Goal: Navigation & Orientation: Find specific page/section

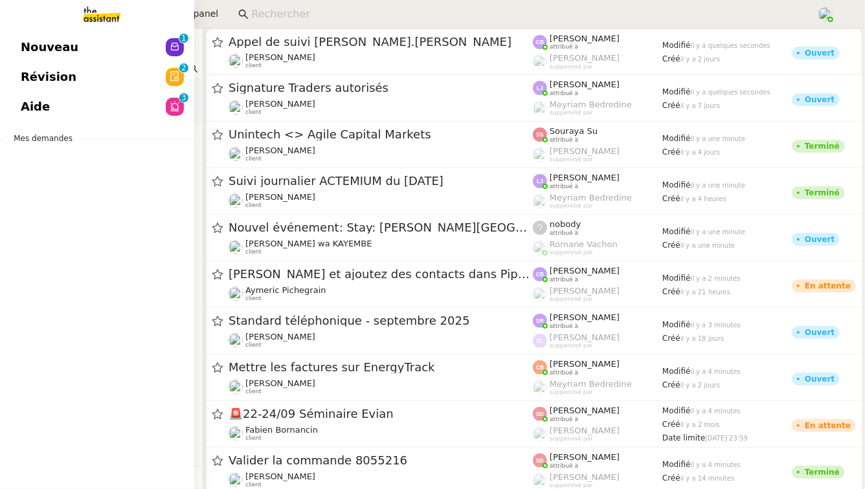
click at [32, 108] on span "Aide" at bounding box center [35, 106] width 29 height 19
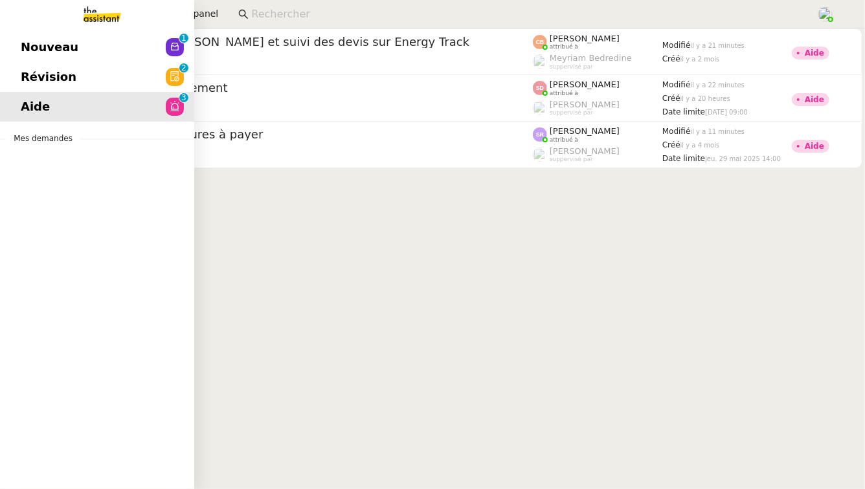
click at [25, 72] on span "Révision" at bounding box center [49, 76] width 56 height 19
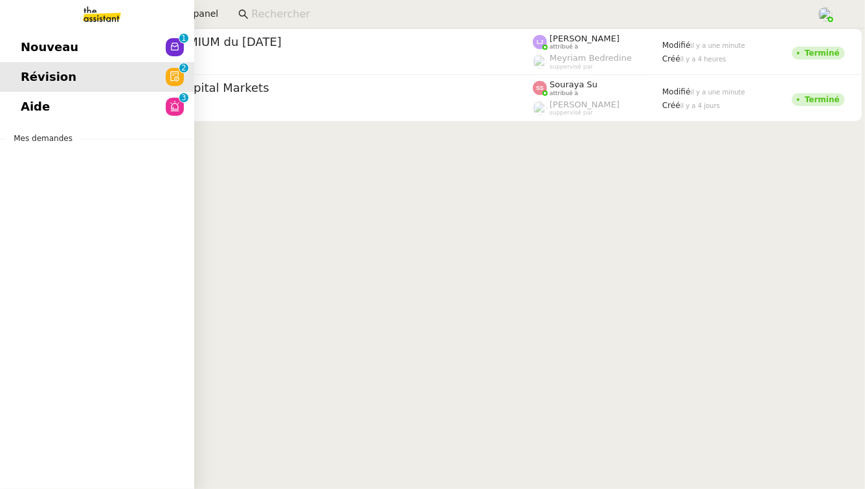
click at [8, 41] on link "Nouveau 0 1 2 3 4 5 6 7 8 9" at bounding box center [97, 47] width 194 height 30
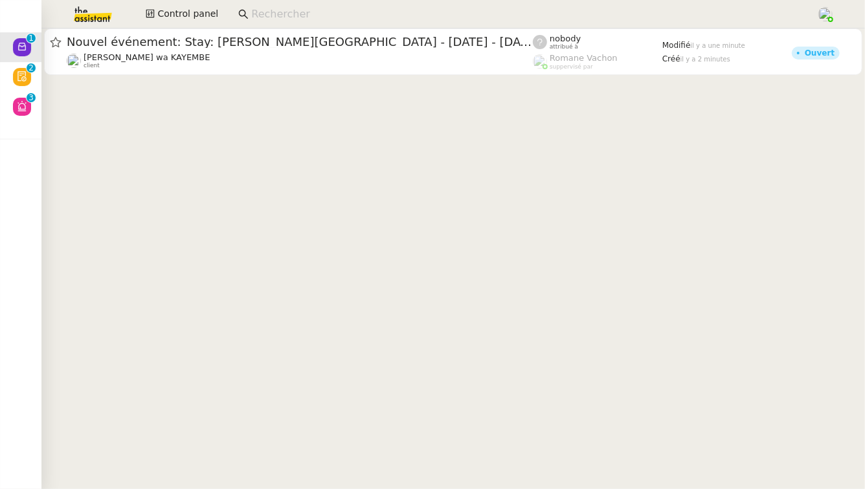
click at [286, 7] on input at bounding box center [527, 14] width 552 height 17
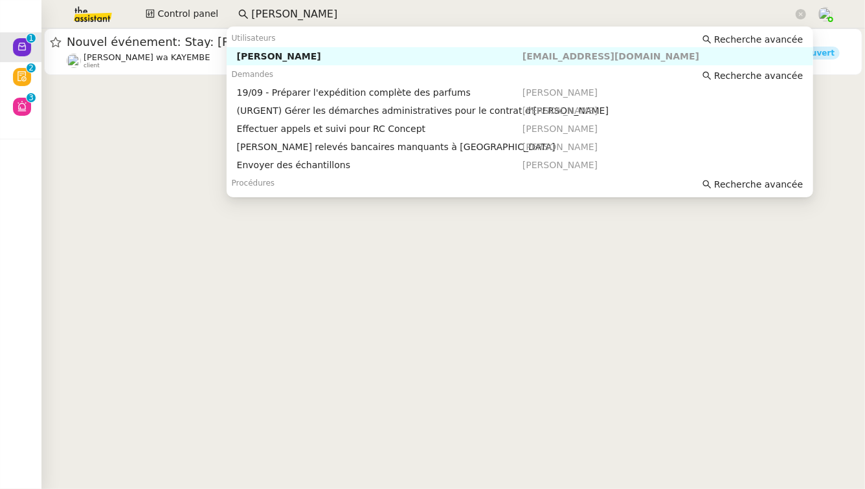
click at [336, 54] on div "[PERSON_NAME]" at bounding box center [380, 56] width 286 height 12
type input "[PERSON_NAME]"
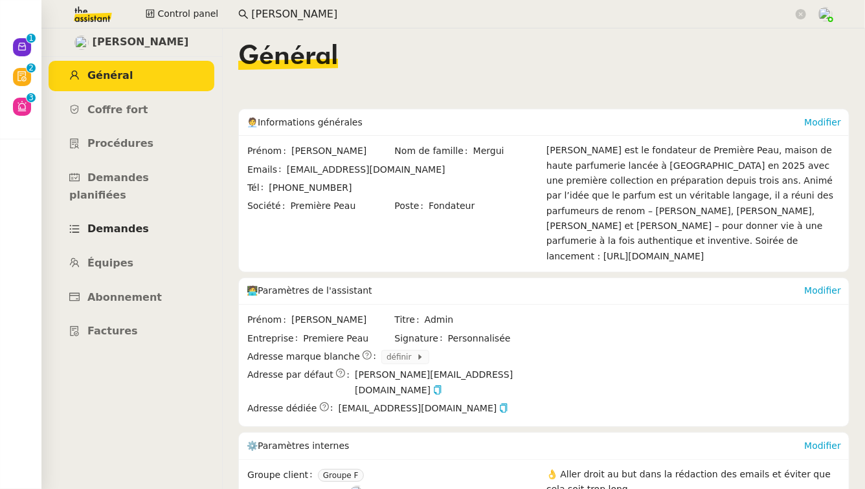
click at [155, 214] on link "Demandes" at bounding box center [132, 229] width 166 height 30
